Goal: Information Seeking & Learning: Check status

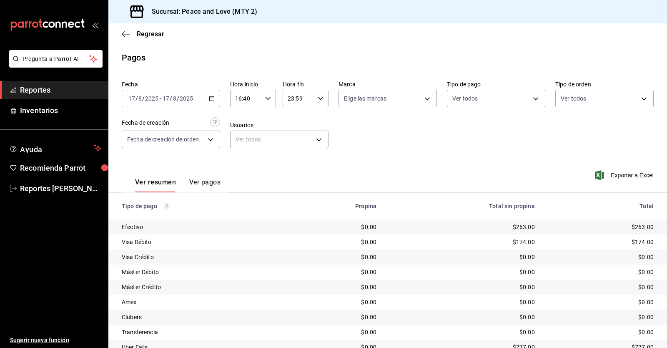
scroll to position [50, 0]
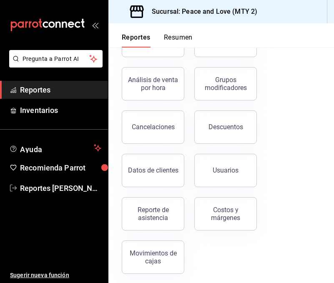
scroll to position [162, 0]
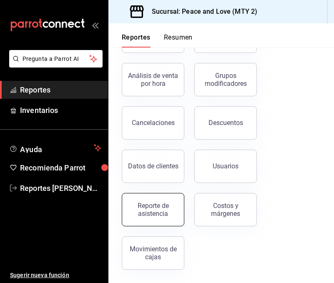
click at [155, 214] on div "Reporte de asistencia" at bounding box center [153, 210] width 52 height 16
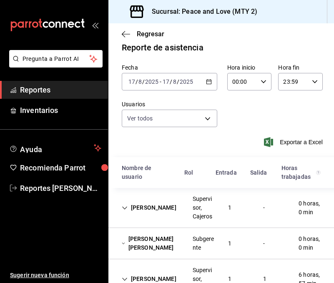
scroll to position [191, 0]
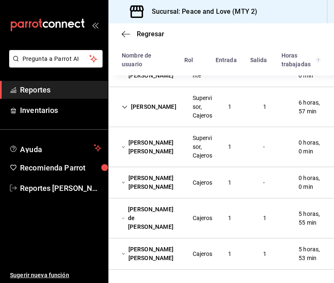
click at [212, 213] on div "Cajeros" at bounding box center [202, 217] width 33 height 15
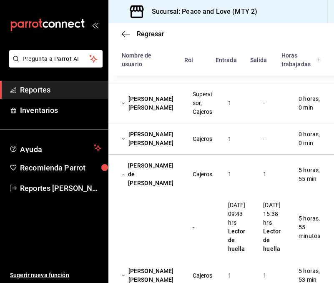
scroll to position [231, 0]
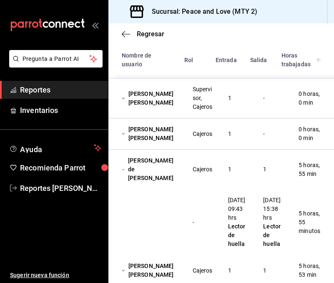
click at [242, 171] on div "[PERSON_NAME] de [PERSON_NAME] 1 1 5 horas, 55 min" at bounding box center [220, 170] width 225 height 40
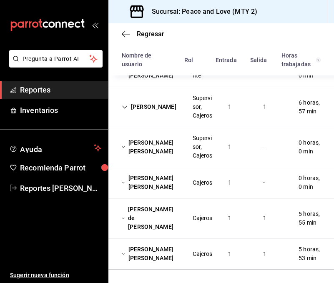
click at [242, 198] on div "[PERSON_NAME] de [PERSON_NAME] 1 1 5 horas, 55 min" at bounding box center [220, 218] width 225 height 40
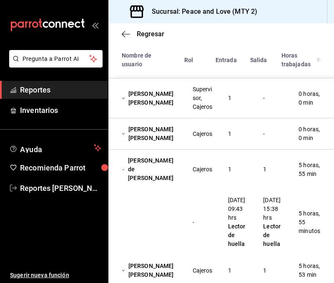
click at [242, 35] on div "Regresar" at bounding box center [220, 33] width 225 height 21
click at [153, 38] on span "Regresar" at bounding box center [151, 34] width 28 height 8
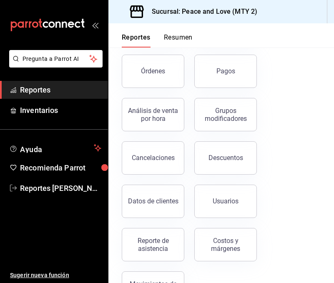
scroll to position [148, 0]
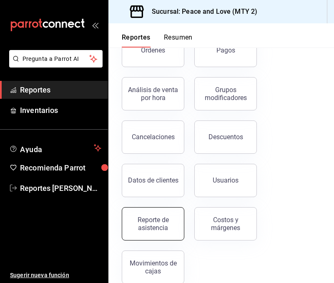
click at [147, 226] on div "Reporte de asistencia" at bounding box center [153, 224] width 52 height 16
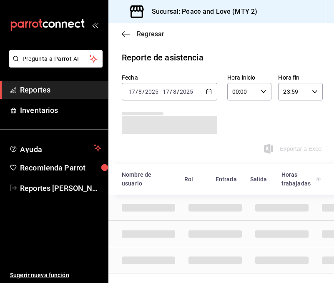
click at [157, 35] on span "Regresar" at bounding box center [151, 34] width 28 height 8
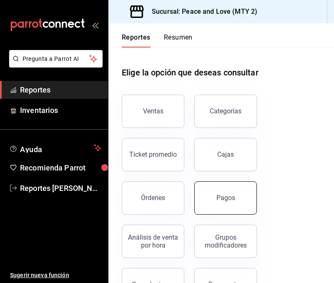
drag, startPoint x: 226, startPoint y: 190, endPoint x: 290, endPoint y: 149, distance: 75.8
click at [226, 190] on button "Pagos" at bounding box center [225, 197] width 63 height 33
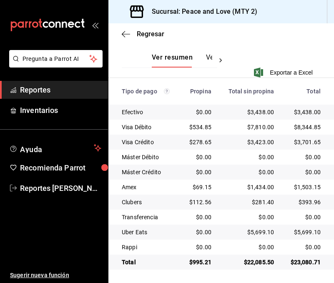
scroll to position [198, 0]
click at [24, 223] on ul "Sugerir nueva función" at bounding box center [54, 240] width 108 height 86
click at [29, 245] on ul "Sugerir nueva función" at bounding box center [54, 240] width 108 height 86
click at [195, 29] on div "Regresar" at bounding box center [220, 33] width 225 height 21
click at [138, 33] on span "Regresar" at bounding box center [151, 34] width 28 height 8
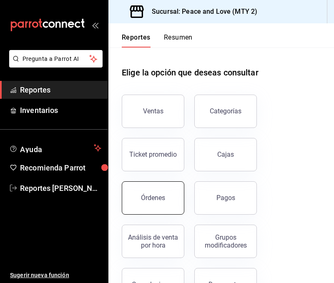
click at [157, 207] on button "Órdenes" at bounding box center [153, 197] width 63 height 33
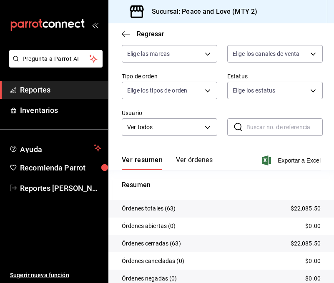
scroll to position [83, 0]
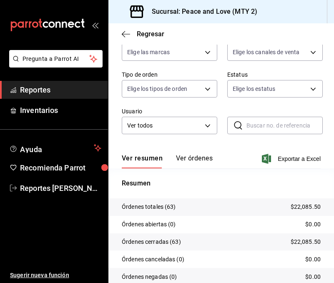
drag, startPoint x: 224, startPoint y: 152, endPoint x: 227, endPoint y: 143, distance: 8.8
click at [224, 152] on div "Ver resumen Ver órdenes Exportar a Excel" at bounding box center [221, 156] width 199 height 24
click at [255, 56] on body "Pregunta a Parrot AI Reportes Inventarios Ayuda Recomienda Parrot Reportes [PER…" at bounding box center [167, 141] width 334 height 283
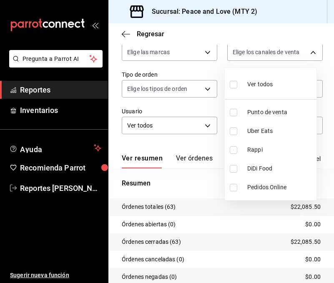
click at [235, 130] on input "checkbox" at bounding box center [234, 132] width 8 height 8
checkbox input "true"
type input "UBER_EATS"
click at [239, 150] on label at bounding box center [235, 150] width 11 height 8
click at [237, 150] on input "checkbox" at bounding box center [234, 150] width 8 height 8
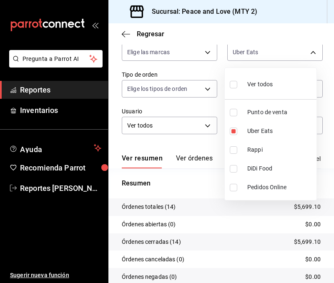
checkbox input "false"
type input "UBER_EATS"
click at [235, 150] on input "checkbox" at bounding box center [234, 150] width 8 height 8
checkbox input "true"
type input "UBER_EATS,RAPPI"
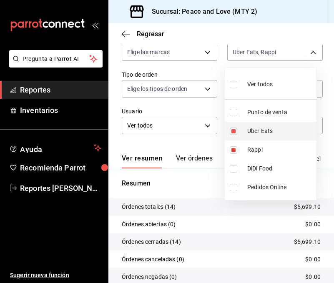
click at [235, 130] on input "checkbox" at bounding box center [234, 132] width 8 height 8
checkbox input "false"
type input "RAPPI"
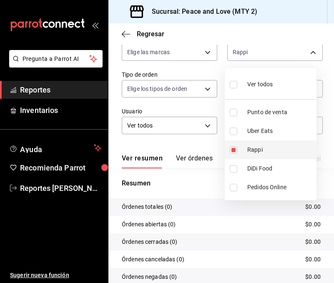
click at [235, 153] on input "checkbox" at bounding box center [234, 150] width 8 height 8
checkbox input "false"
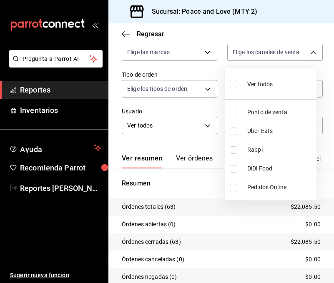
click at [146, 31] on div at bounding box center [167, 141] width 334 height 283
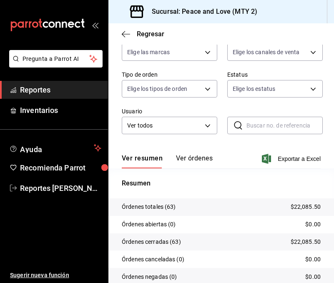
click at [147, 33] on span "Regresar" at bounding box center [151, 34] width 28 height 8
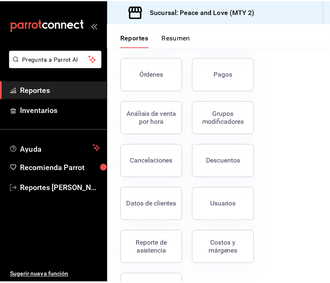
scroll to position [127, 0]
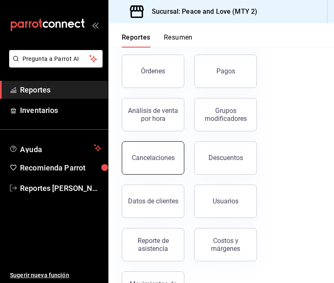
click at [161, 161] on div "Cancelaciones" at bounding box center [153, 158] width 43 height 8
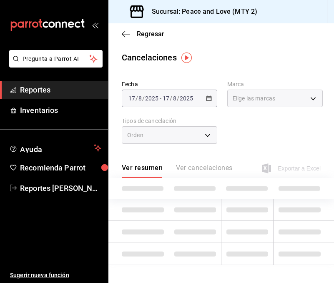
type input "[object Object],[object Object]"
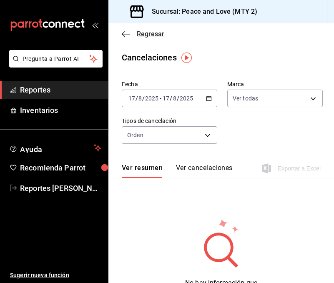
click at [140, 35] on span "Regresar" at bounding box center [151, 34] width 28 height 8
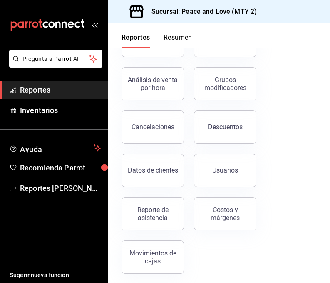
scroll to position [162, 0]
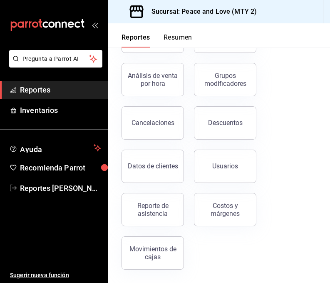
click at [220, 130] on button "Descuentos" at bounding box center [225, 122] width 63 height 33
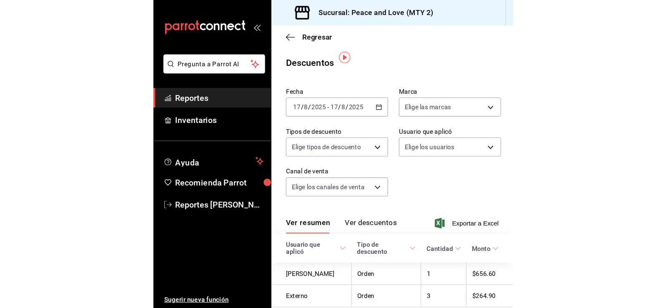
scroll to position [34, 0]
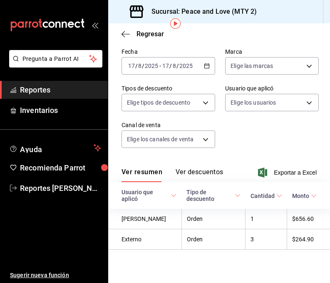
drag, startPoint x: 192, startPoint y: 170, endPoint x: 215, endPoint y: 164, distance: 23.9
click at [192, 170] on button "Ver descuentos" at bounding box center [200, 175] width 48 height 14
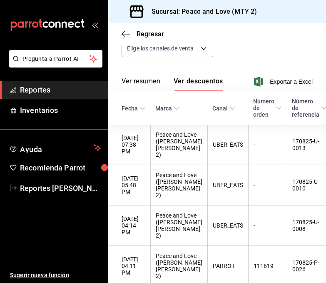
scroll to position [174, 0]
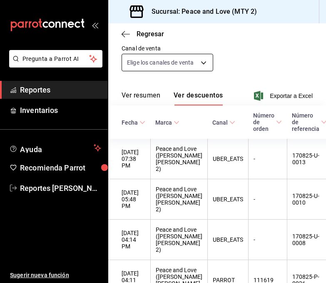
click at [141, 91] on button "Ver resumen" at bounding box center [141, 98] width 39 height 14
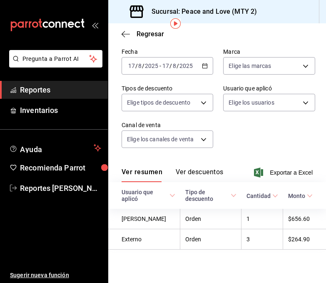
scroll to position [34, 0]
click at [245, 158] on div "Ver resumen Ver descuentos Exportar a Excel" at bounding box center [217, 170] width 218 height 24
click at [141, 35] on span "Regresar" at bounding box center [151, 34] width 28 height 8
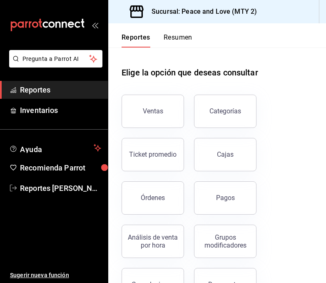
drag, startPoint x: 320, startPoint y: 91, endPoint x: 324, endPoint y: 107, distance: 16.8
click at [324, 107] on div "Reportes Resumen Elige la opción que deseas consultar Ventas Categorías Ticket …" at bounding box center [217, 153] width 218 height 260
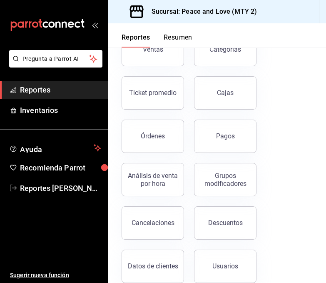
scroll to position [162, 0]
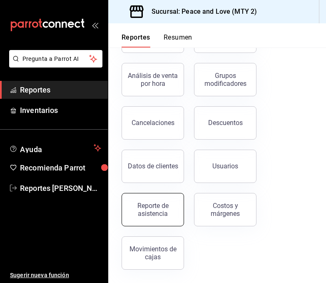
click at [143, 207] on div "Reporte de asistencia" at bounding box center [153, 210] width 52 height 16
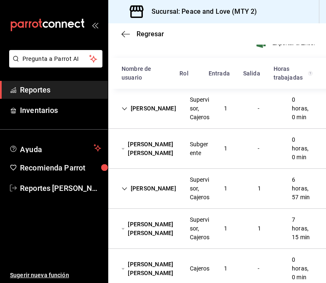
scroll to position [98, 0]
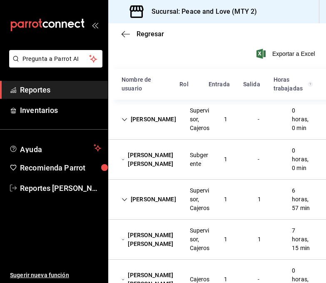
click at [218, 165] on div "1" at bounding box center [226, 159] width 17 height 15
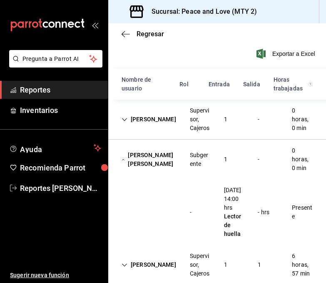
click at [211, 163] on div "Subgerente" at bounding box center [200, 160] width 34 height 24
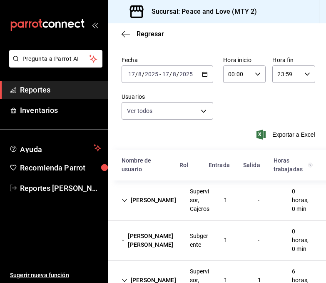
scroll to position [0, 0]
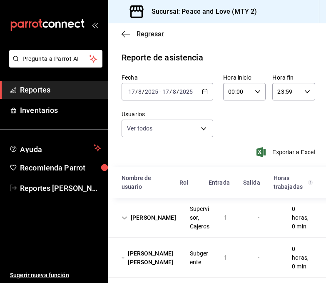
click at [153, 37] on span "Regresar" at bounding box center [151, 34] width 28 height 8
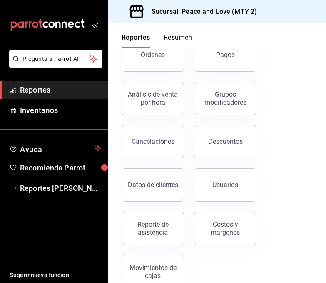
scroll to position [150, 0]
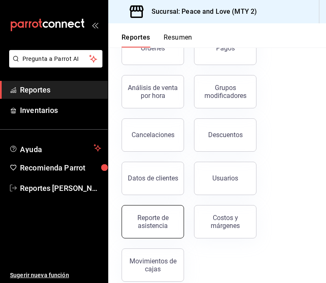
click at [146, 232] on button "Reporte de asistencia" at bounding box center [153, 221] width 63 height 33
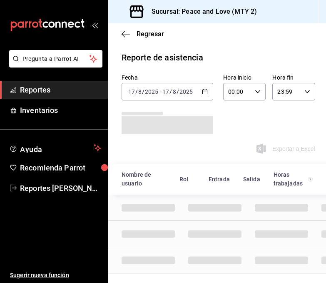
click at [203, 93] on icon "button" at bounding box center [205, 92] width 6 height 6
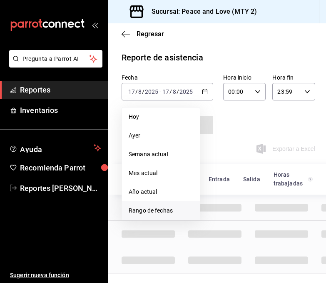
click at [177, 214] on span "Rango de fechas" at bounding box center [161, 210] width 65 height 9
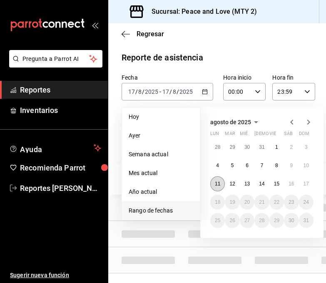
click at [220, 180] on button "11" at bounding box center [217, 183] width 15 height 15
click at [307, 184] on abbr "17" at bounding box center [306, 184] width 5 height 6
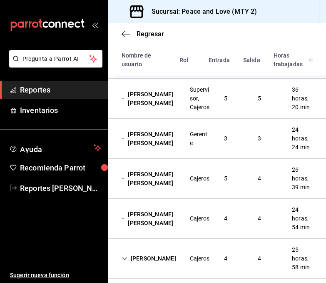
scroll to position [243, 0]
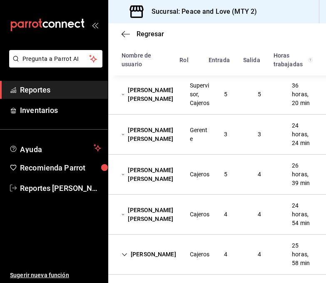
click at [241, 195] on div "[PERSON_NAME] [PERSON_NAME] Cajeros 5 4 26 horas, 39 min" at bounding box center [217, 175] width 218 height 40
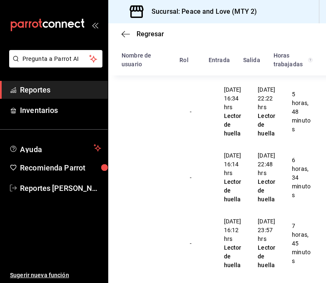
scroll to position [542, 0]
